Goal: Information Seeking & Learning: Check status

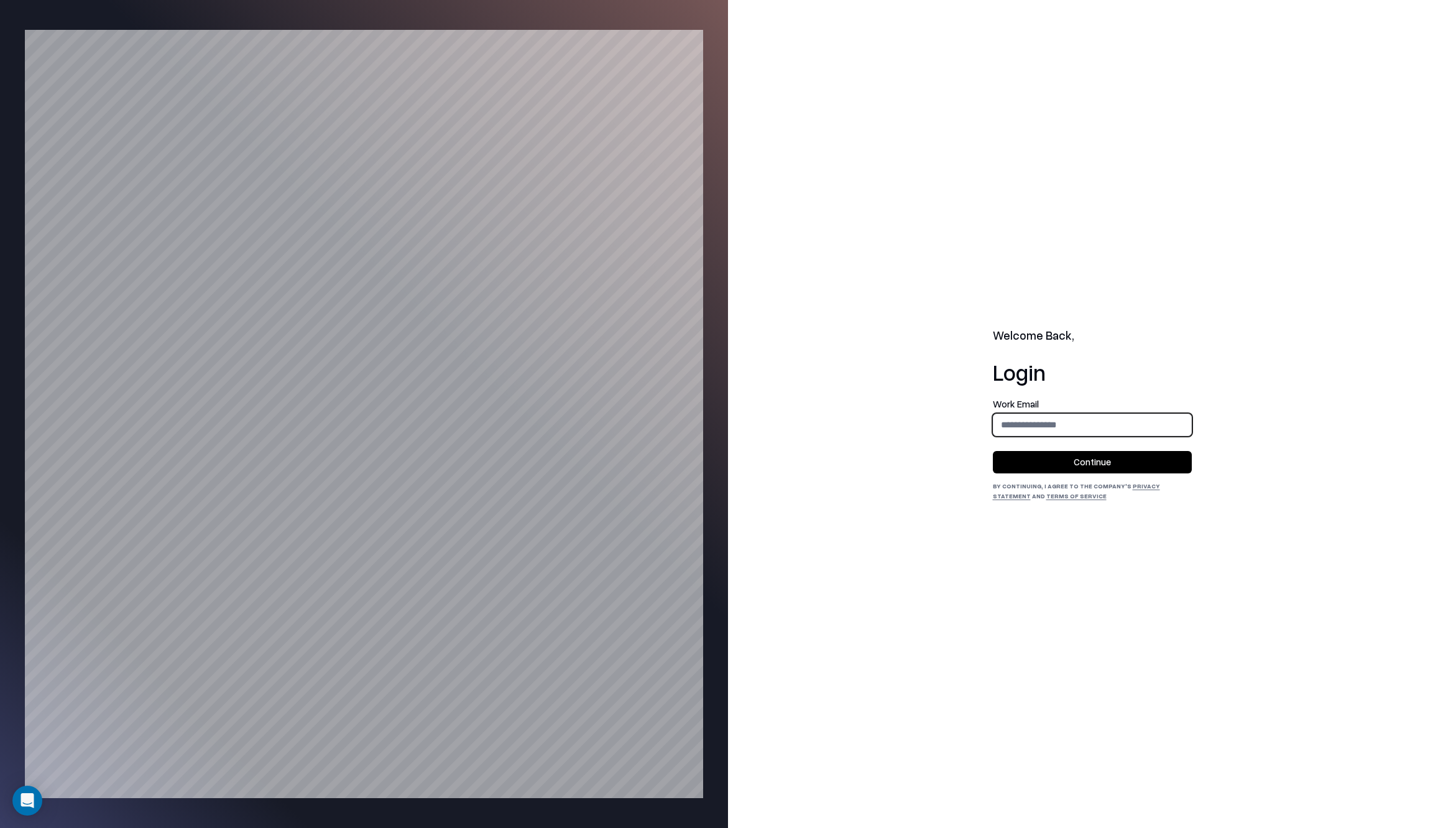
click at [1087, 429] on input "email" at bounding box center [1092, 424] width 198 height 23
type input "**********"
click at [1060, 459] on button "Continue" at bounding box center [1092, 462] width 199 height 23
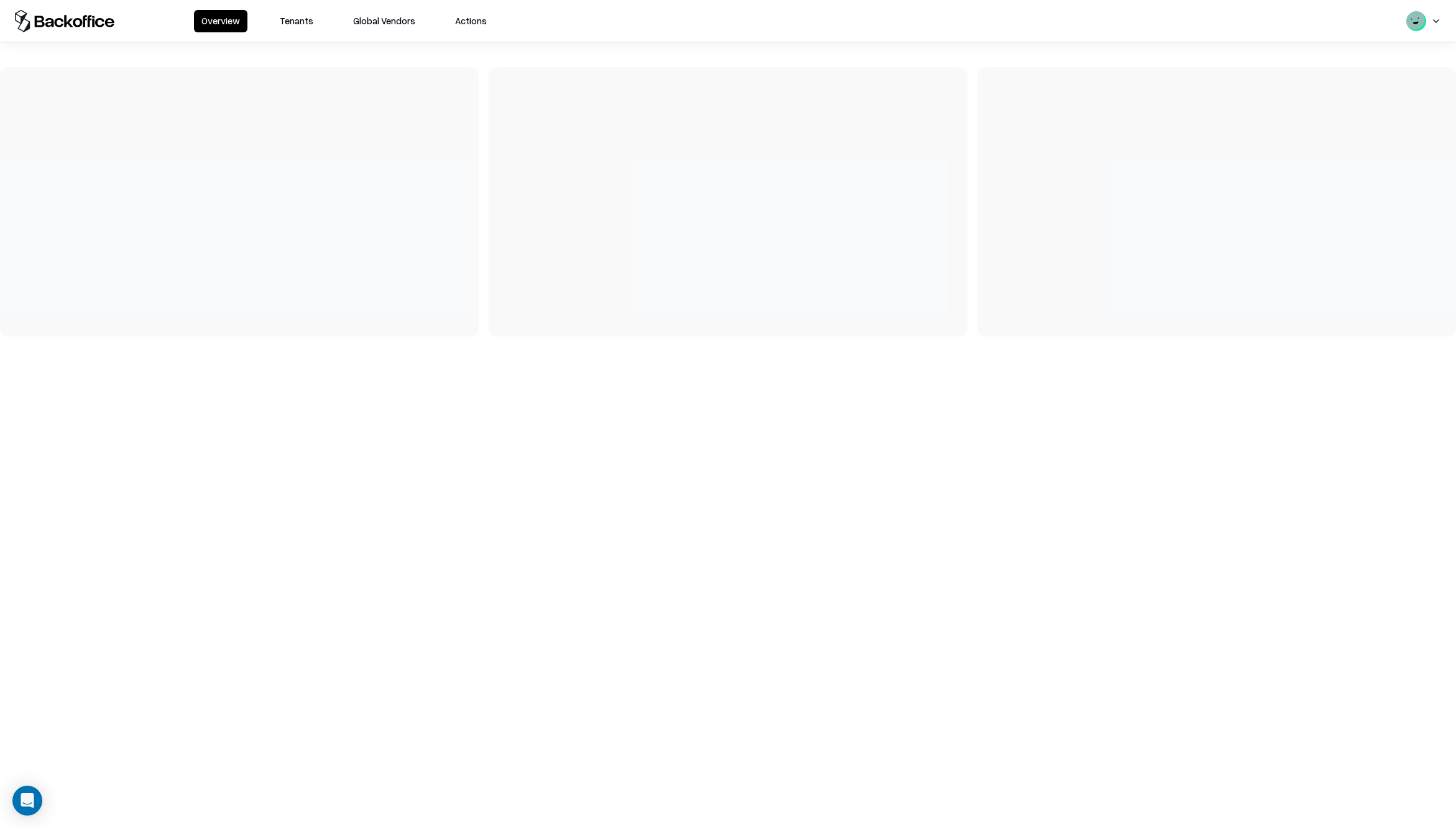
click at [281, 33] on div "Overview Tenants Global Vendors Actions" at bounding box center [728, 21] width 1456 height 42
click at [286, 26] on button "Tenants" at bounding box center [297, 21] width 49 height 23
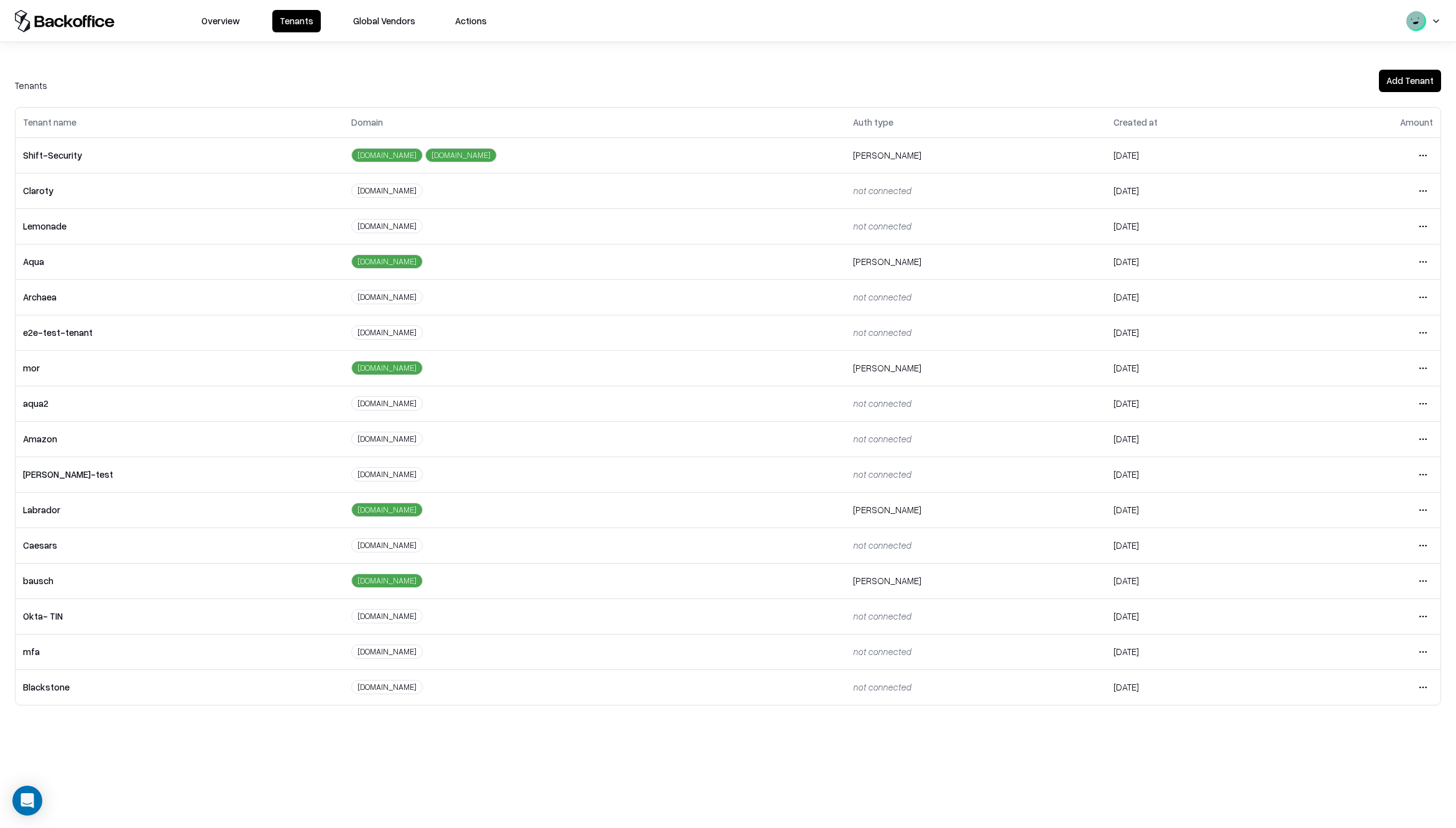
click at [1425, 575] on html "Overview Tenants Global Vendors Actions Tenants Add Tenant Tenant name Domain A…" at bounding box center [728, 414] width 1456 height 828
click at [1326, 689] on div "Login to tenant" at bounding box center [1370, 685] width 134 height 25
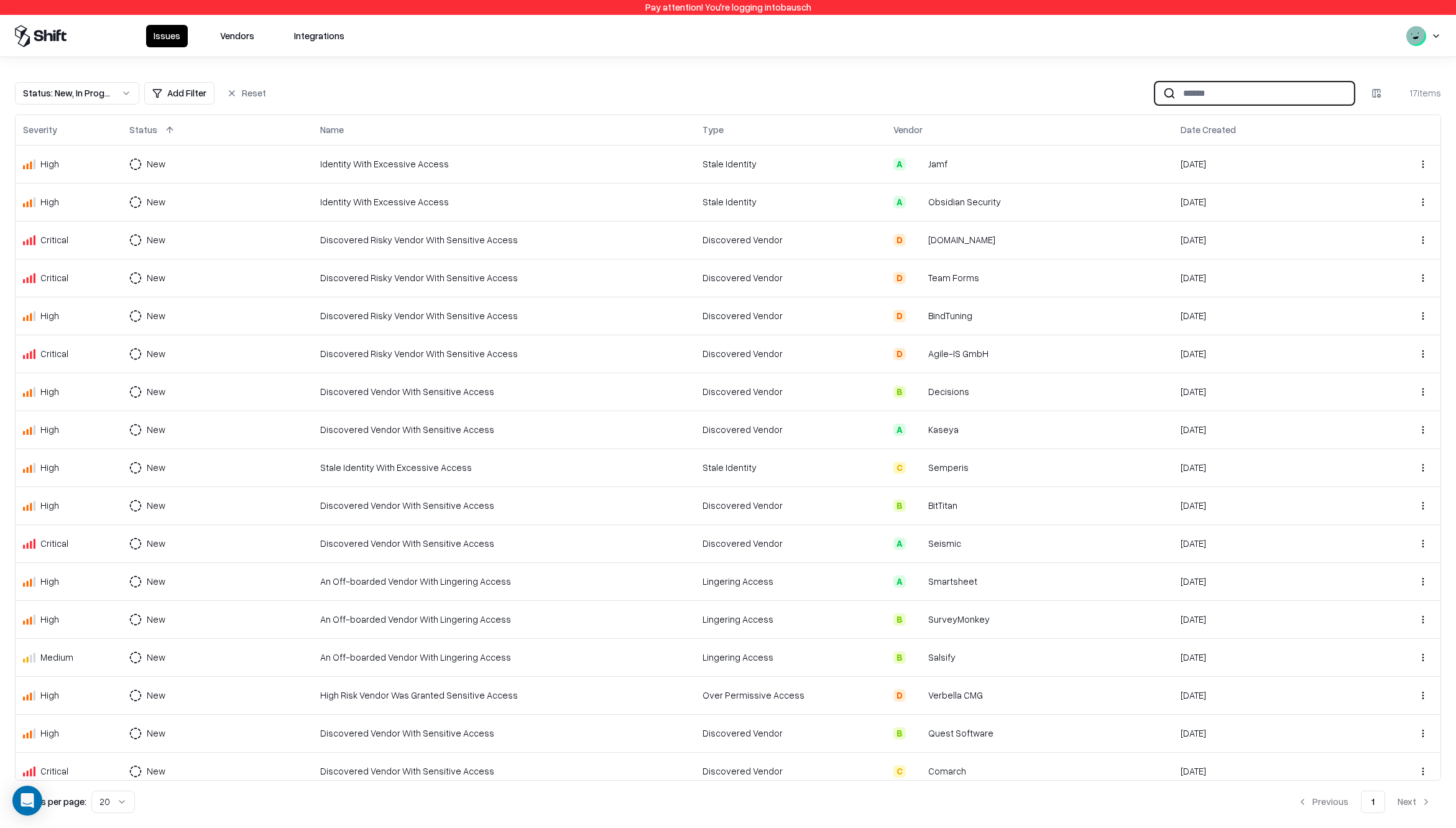
click at [1257, 96] on input at bounding box center [1265, 93] width 178 height 23
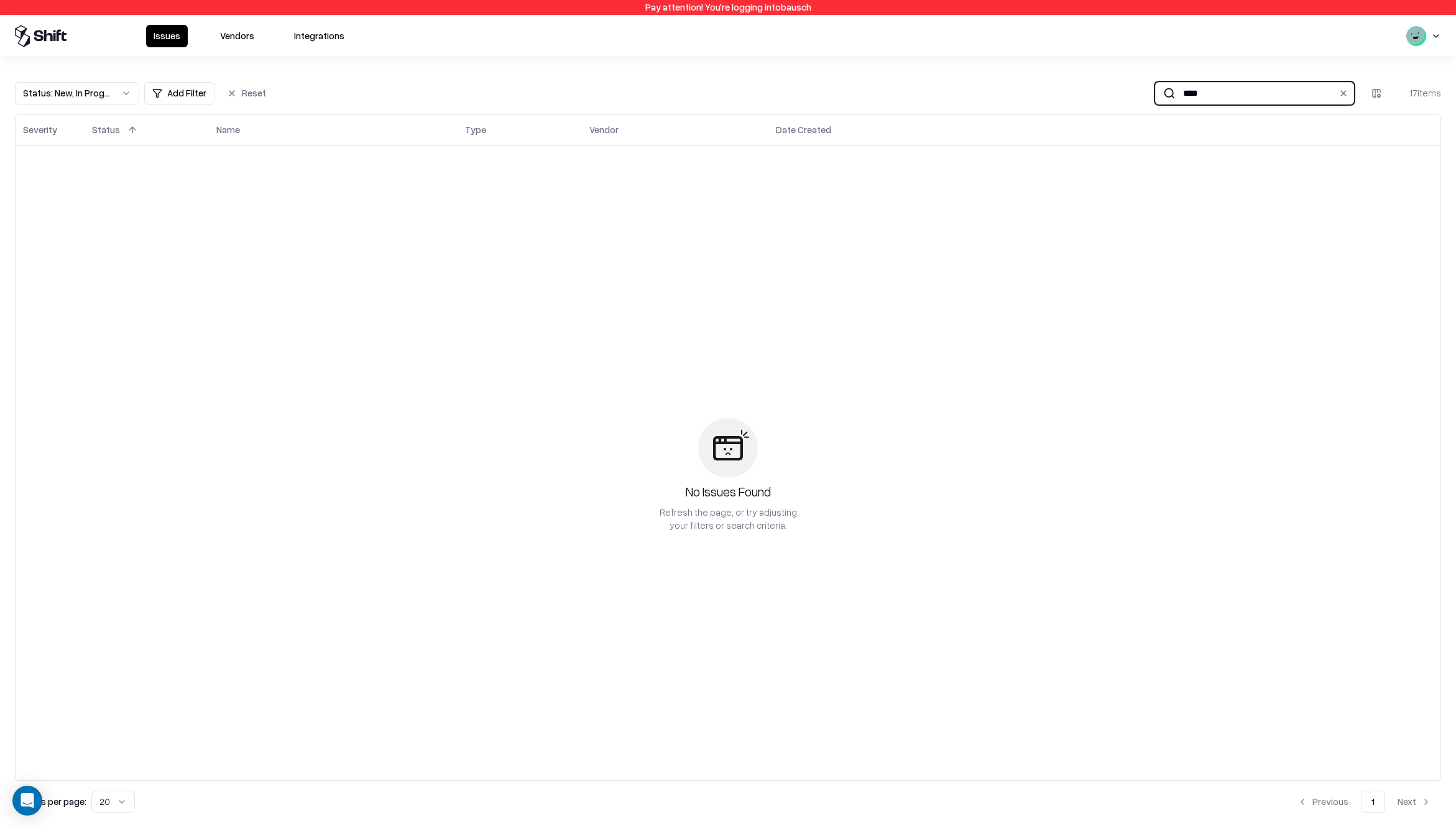
type input "****"
click at [218, 39] on button "Vendors" at bounding box center [237, 36] width 49 height 23
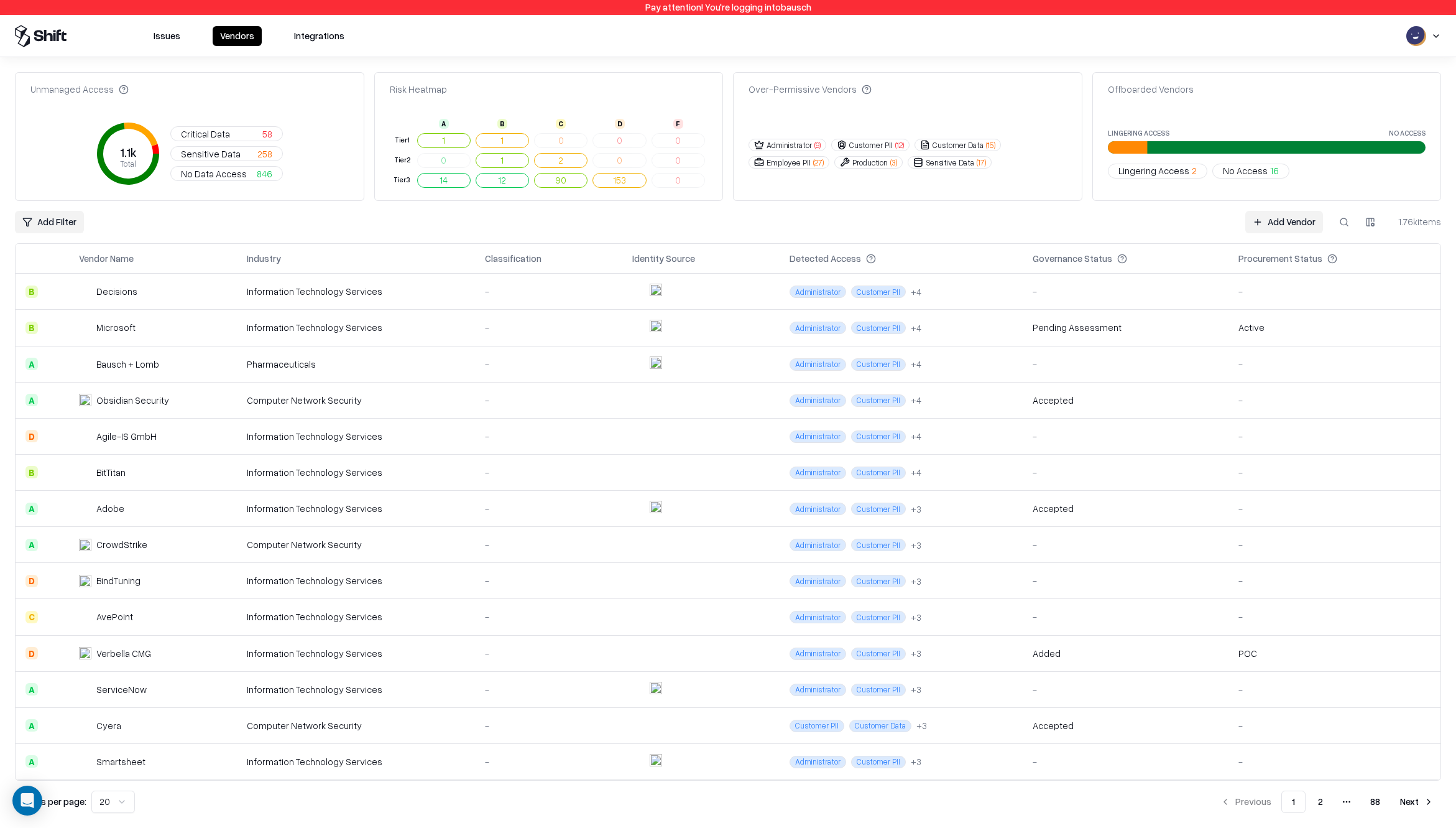
click at [1344, 218] on button at bounding box center [1344, 222] width 23 height 23
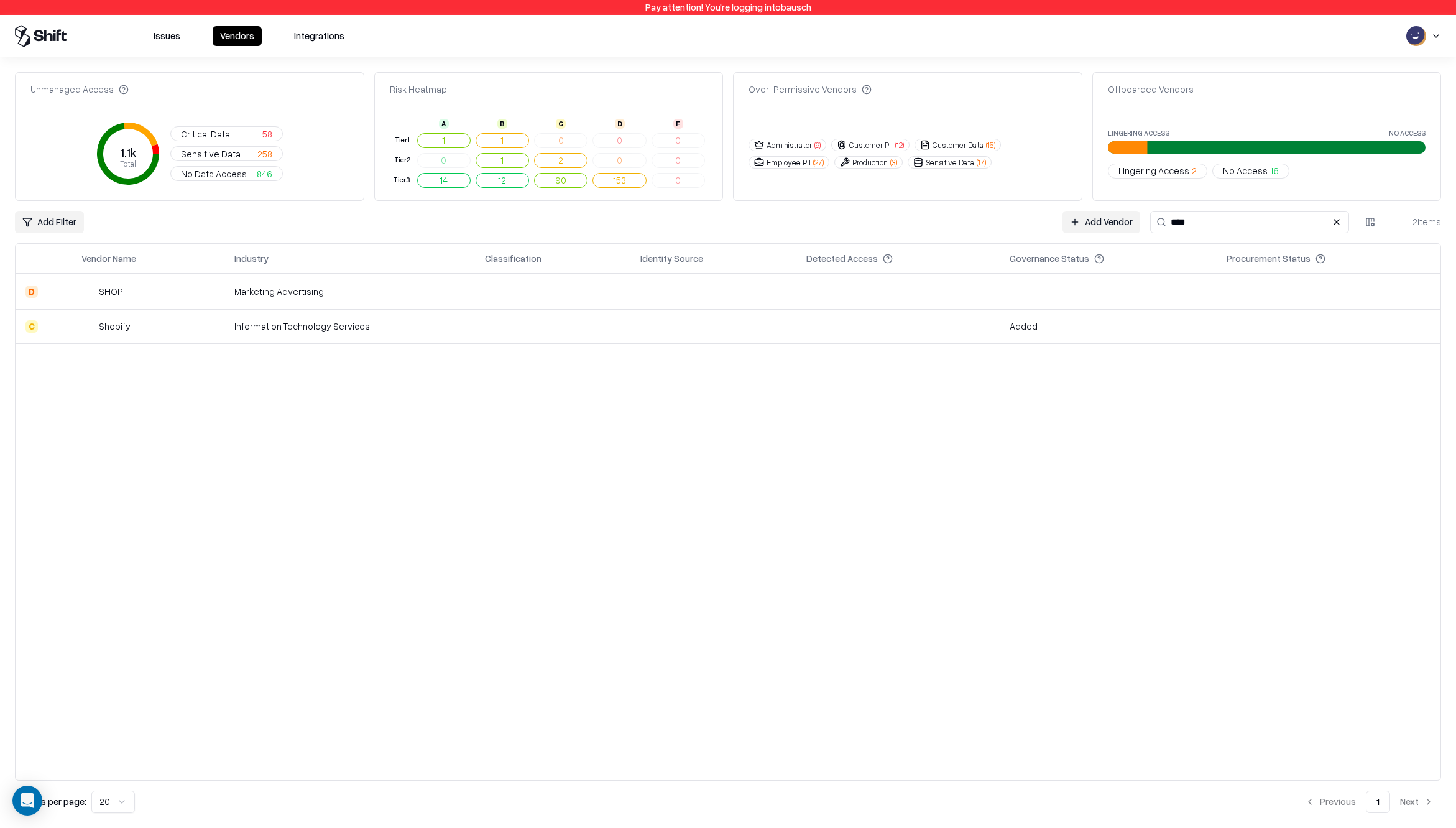
type input "****"
click at [115, 325] on div "Shopify" at bounding box center [114, 326] width 32 height 13
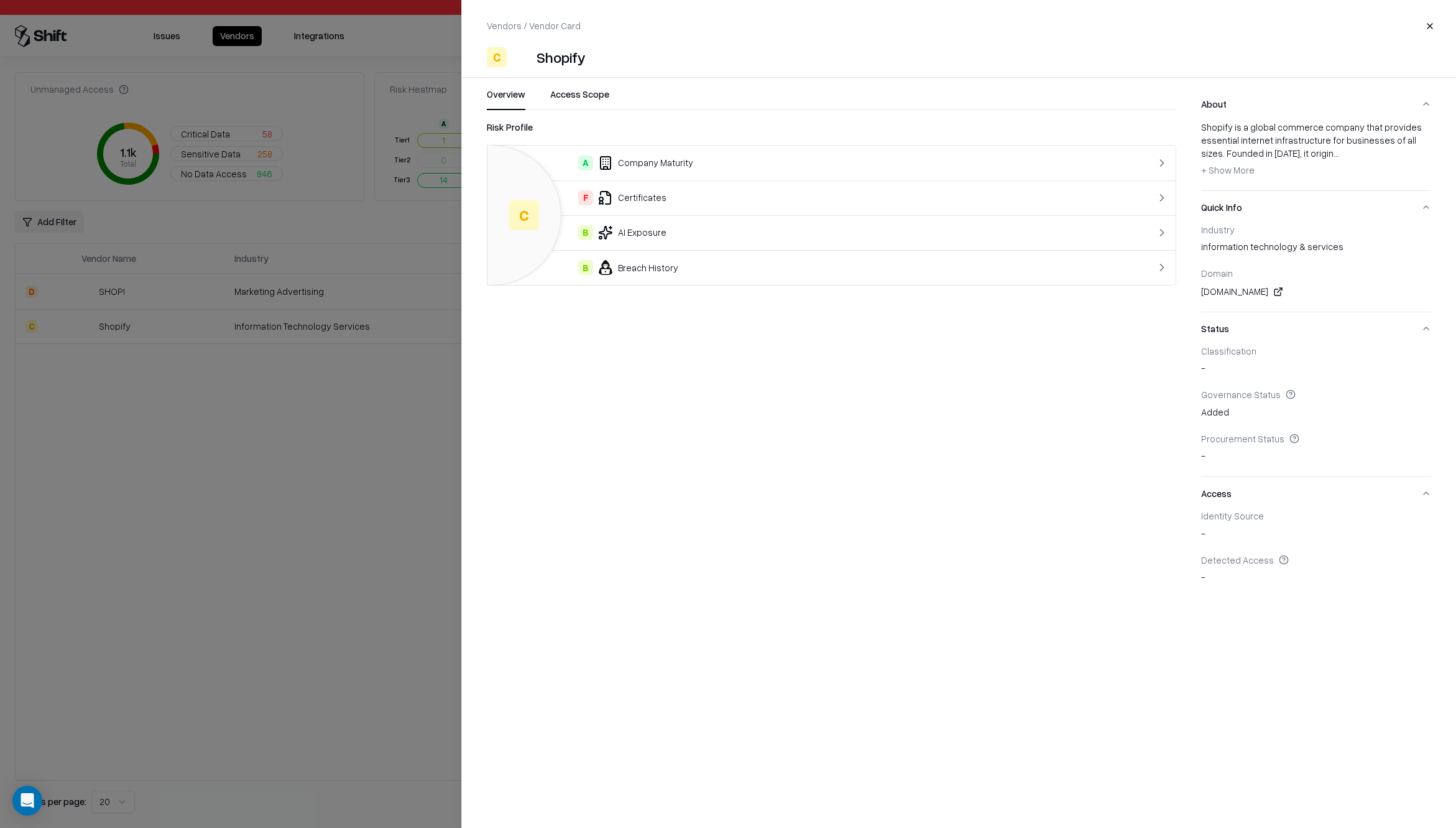
click at [945, 196] on div "F Certificates" at bounding box center [793, 198] width 591 height 15
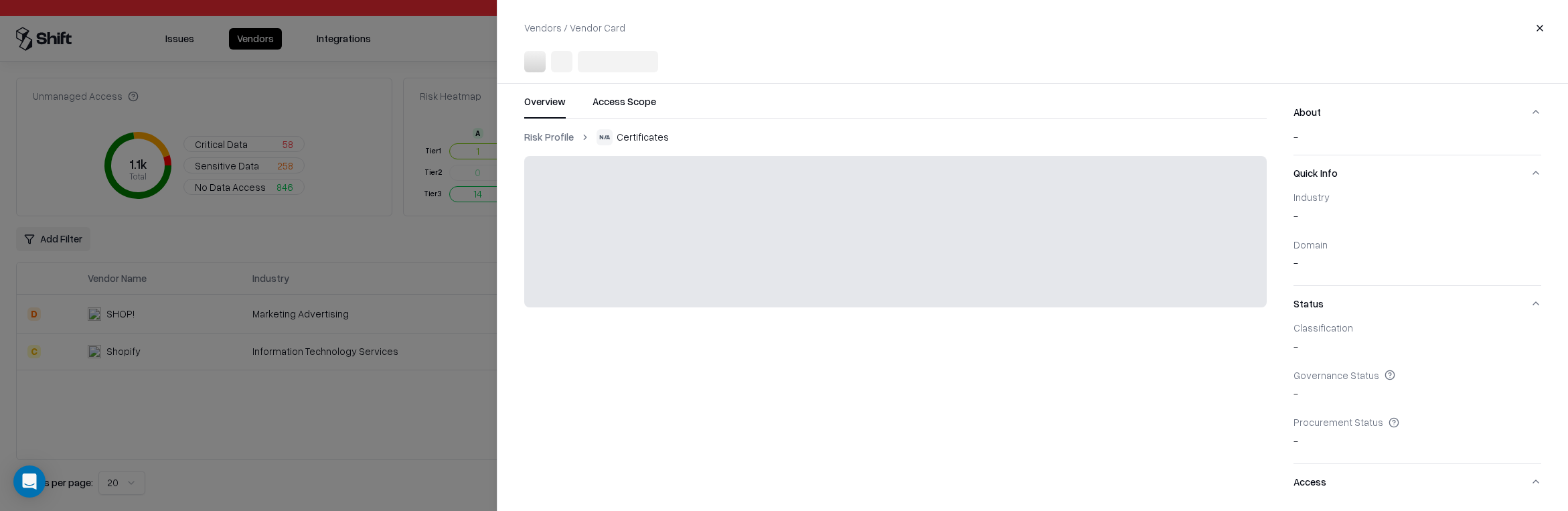
click at [495, 430] on div at bounding box center [784, 255] width 1568 height 511
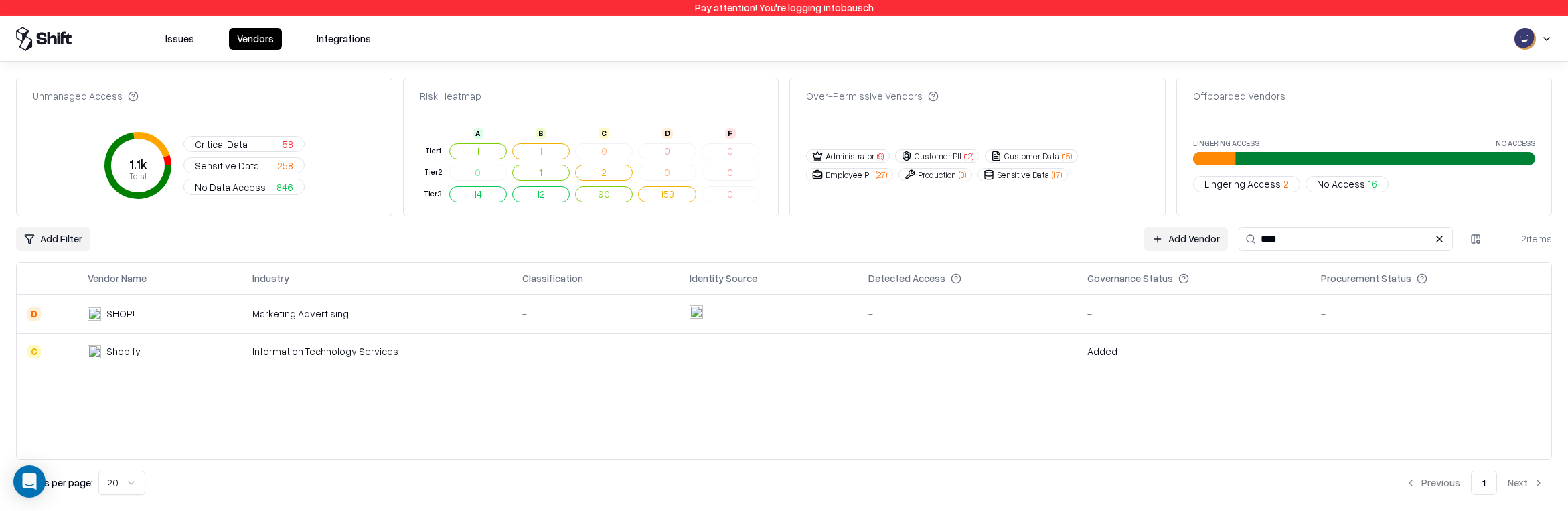
click at [172, 344] on div "Shopify" at bounding box center [157, 351] width 139 height 14
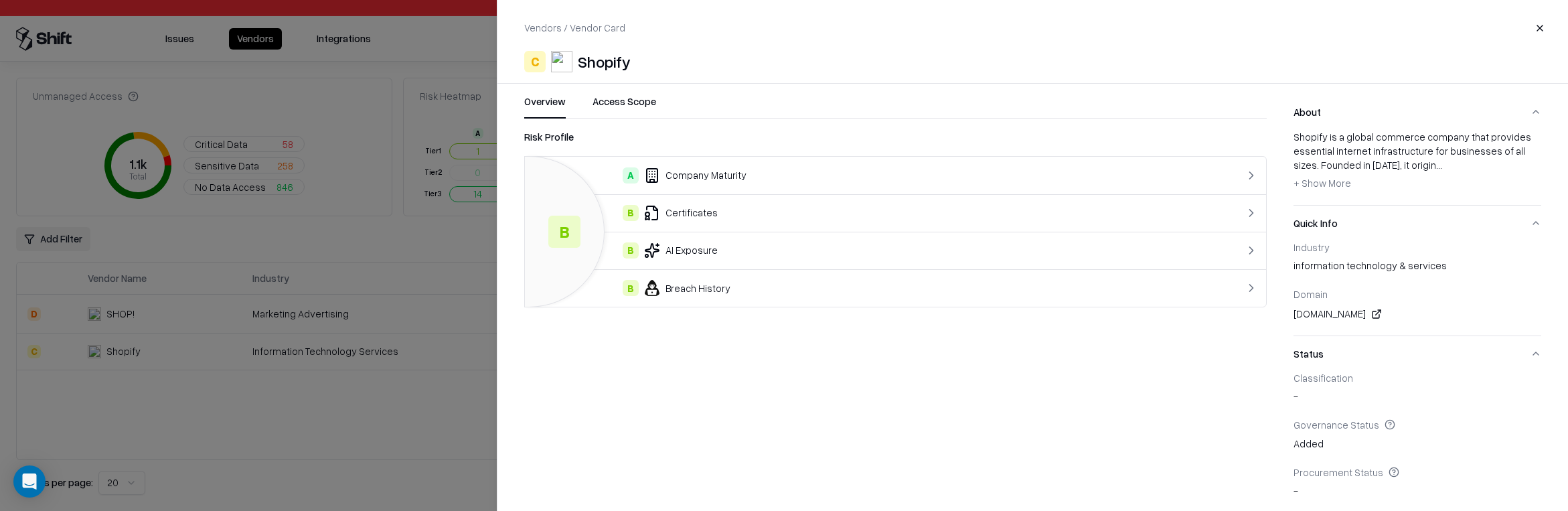
click at [697, 205] on div "B Certificates" at bounding box center [854, 213] width 637 height 16
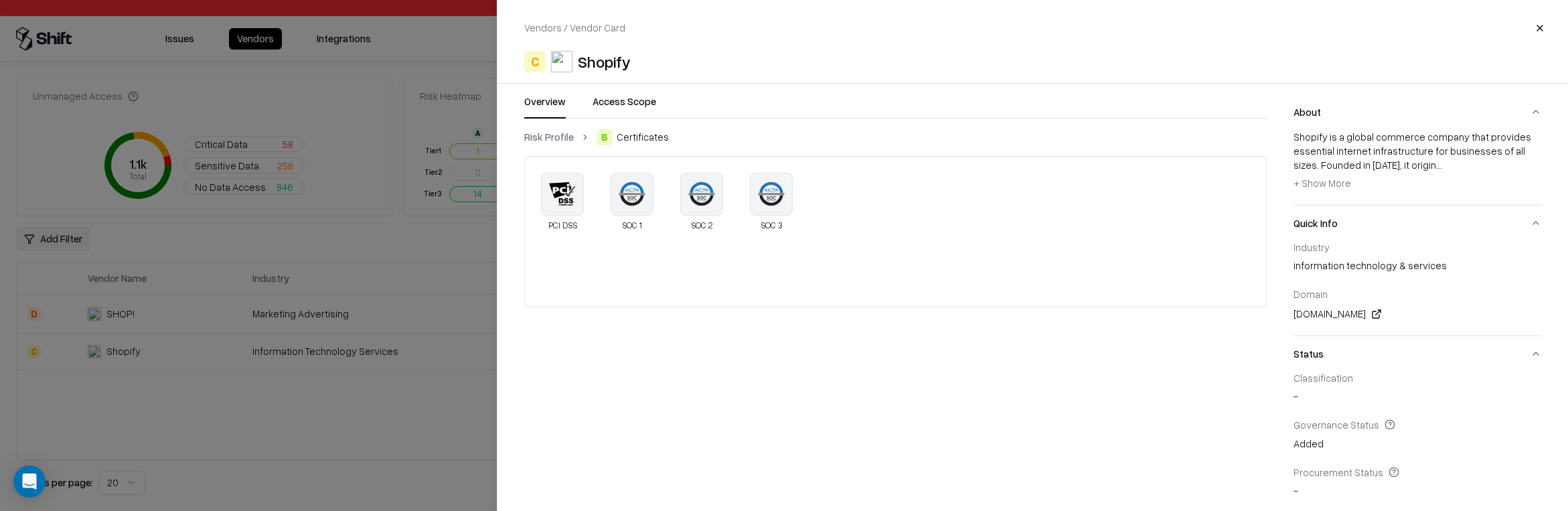
click at [423, 425] on div at bounding box center [784, 255] width 1568 height 511
